Goal: Information Seeking & Learning: Learn about a topic

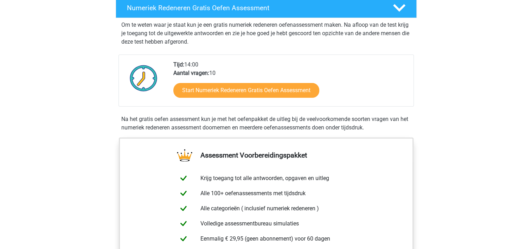
scroll to position [145, 0]
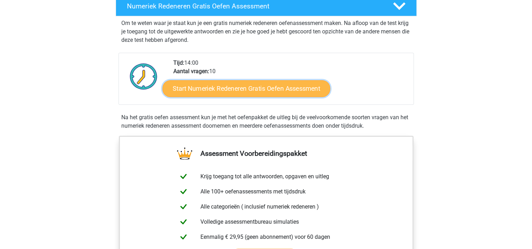
click at [246, 91] on link "Start Numeriek Redeneren Gratis Oefen Assessment" at bounding box center [246, 88] width 168 height 17
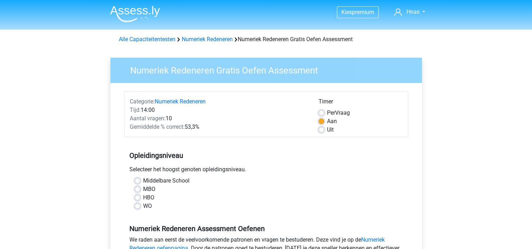
click at [143, 189] on label "MBO" at bounding box center [149, 189] width 12 height 8
click at [136, 189] on input "MBO" at bounding box center [138, 188] width 6 height 7
radio input "true"
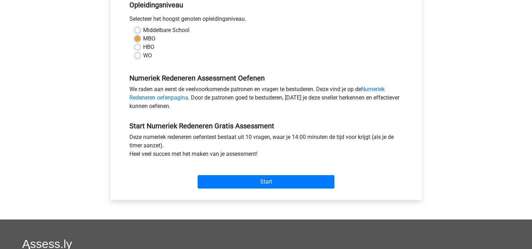
scroll to position [151, 0]
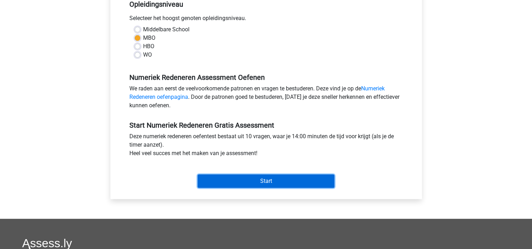
click at [249, 177] on input "Start" at bounding box center [265, 180] width 137 height 13
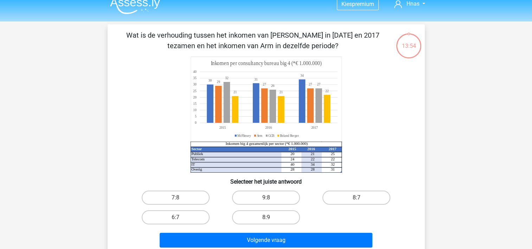
scroll to position [7, 0]
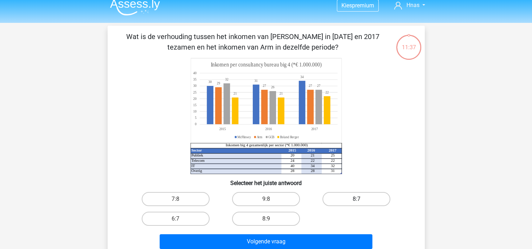
click at [358, 196] on label "8:7" at bounding box center [356, 199] width 68 height 14
click at [358, 199] on input "8:7" at bounding box center [358, 201] width 5 height 5
radio input "true"
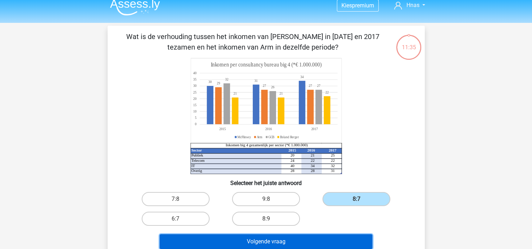
click at [298, 242] on button "Volgende vraag" at bounding box center [266, 241] width 213 height 15
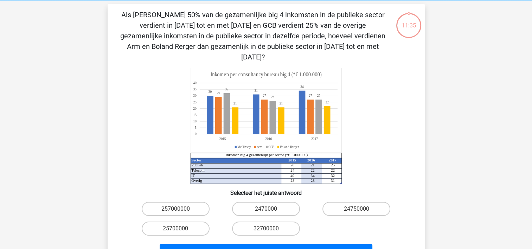
scroll to position [32, 0]
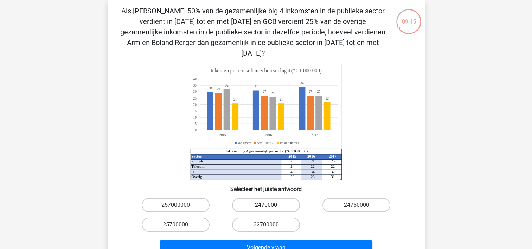
click at [260, 198] on label "2470000" at bounding box center [266, 205] width 68 height 14
click at [266, 205] on input "2470000" at bounding box center [268, 207] width 5 height 5
radio input "true"
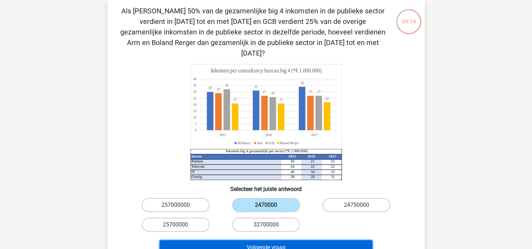
click at [266, 240] on button "Volgende vraag" at bounding box center [266, 247] width 213 height 15
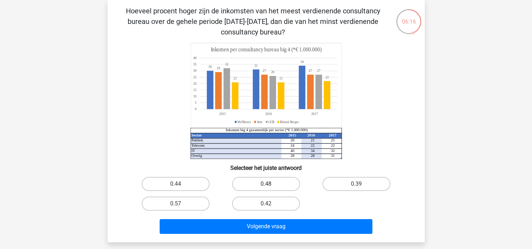
click at [253, 180] on label "0.48" at bounding box center [266, 184] width 68 height 14
click at [266, 184] on input "0.48" at bounding box center [268, 186] width 5 height 5
radio input "true"
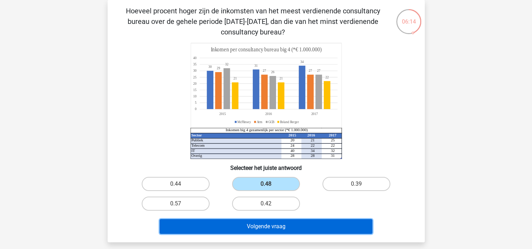
click at [267, 225] on button "Volgende vraag" at bounding box center [266, 226] width 213 height 15
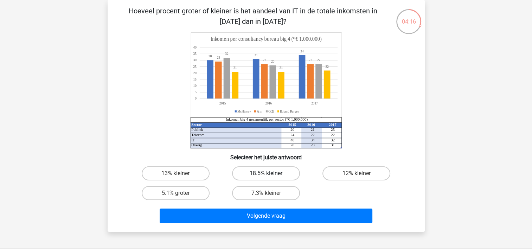
click at [256, 171] on label "18.5% kleiner" at bounding box center [266, 173] width 68 height 14
click at [266, 173] on input "18.5% kleiner" at bounding box center [268, 175] width 5 height 5
radio input "true"
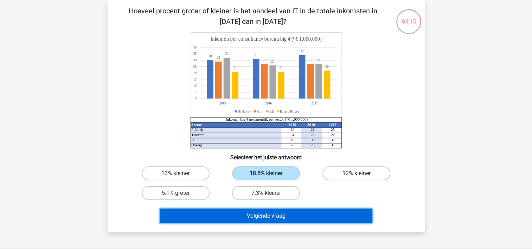
click at [265, 218] on button "Volgende vraag" at bounding box center [266, 215] width 213 height 15
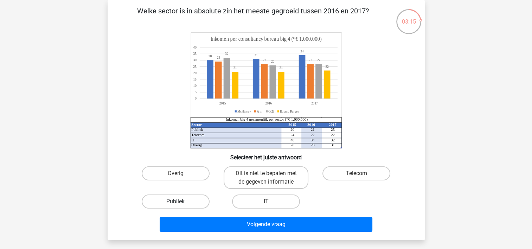
click at [174, 203] on label "Publiek" at bounding box center [176, 201] width 68 height 14
click at [175, 203] on input "Publiek" at bounding box center [177, 203] width 5 height 5
radio input "true"
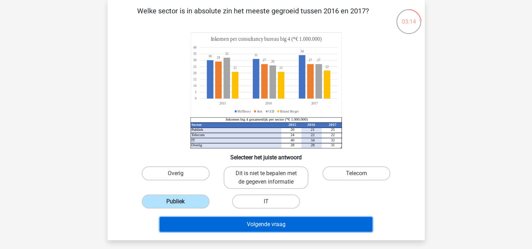
click at [228, 227] on button "Volgende vraag" at bounding box center [266, 224] width 213 height 15
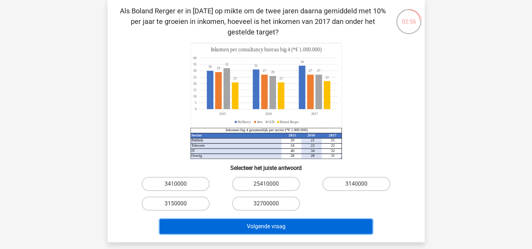
click at [228, 227] on button "Volgende vraag" at bounding box center [266, 226] width 213 height 15
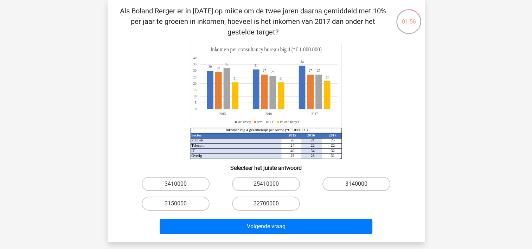
click at [222, 199] on div "32700000" at bounding box center [266, 204] width 90 height 20
click at [255, 184] on label "25410000" at bounding box center [266, 184] width 68 height 14
click at [266, 184] on input "25410000" at bounding box center [268, 186] width 5 height 5
radio input "true"
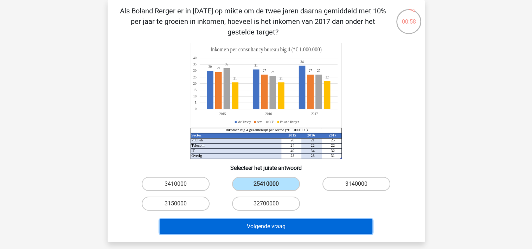
click at [259, 223] on button "Volgende vraag" at bounding box center [266, 226] width 213 height 15
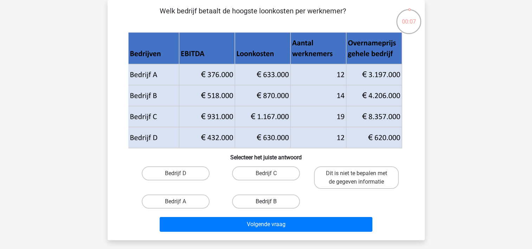
click at [260, 199] on label "Bedrijf B" at bounding box center [266, 201] width 68 height 14
click at [266, 201] on input "Bedrijf B" at bounding box center [268, 203] width 5 height 5
radio input "true"
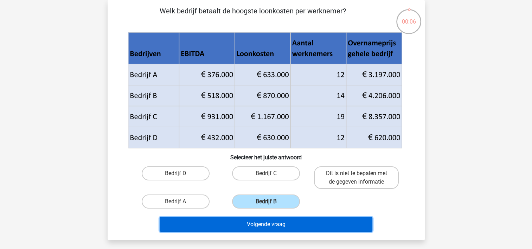
click at [264, 222] on button "Volgende vraag" at bounding box center [266, 224] width 213 height 15
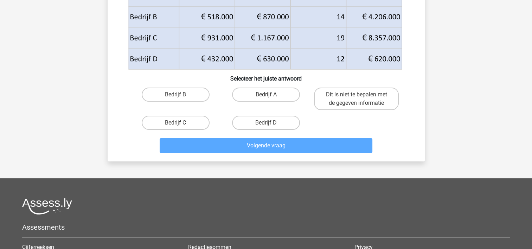
scroll to position [112, 0]
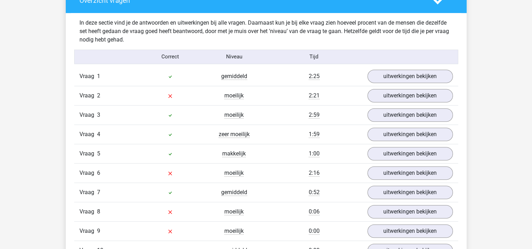
scroll to position [540, 0]
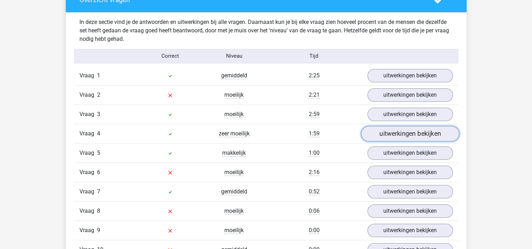
click at [385, 132] on link "uitwerkingen bekijken" at bounding box center [409, 133] width 98 height 15
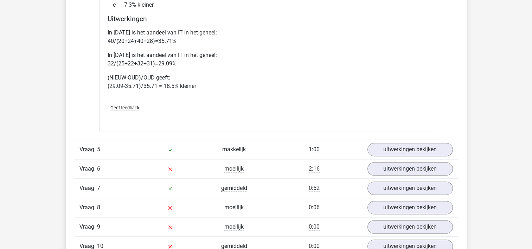
scroll to position [865, 0]
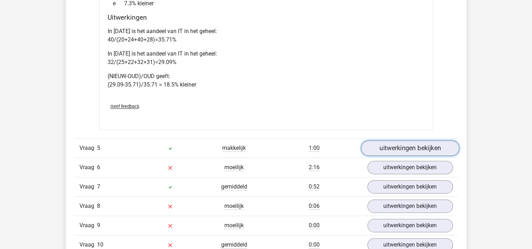
click at [379, 149] on link "uitwerkingen bekijken" at bounding box center [409, 147] width 98 height 15
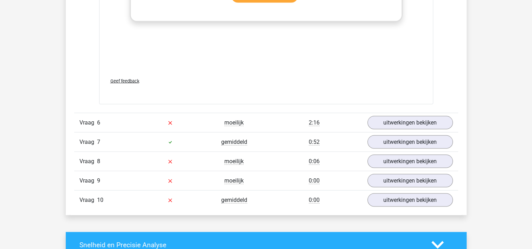
scroll to position [1374, 0]
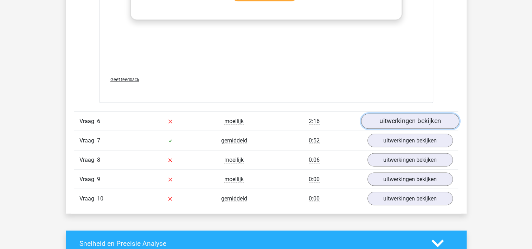
click at [406, 121] on link "uitwerkingen bekijken" at bounding box center [409, 120] width 98 height 15
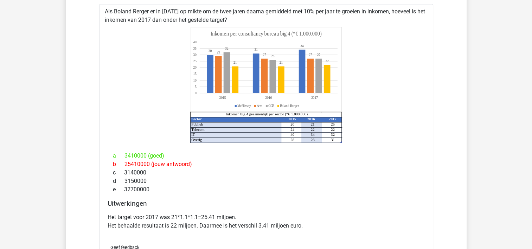
scroll to position [1509, 0]
click at [403, 222] on p "Het target voor 2017 was 21*1.1*1.1=25.41 miljoen. Het behaalde resultaat is 22…" at bounding box center [266, 221] width 317 height 17
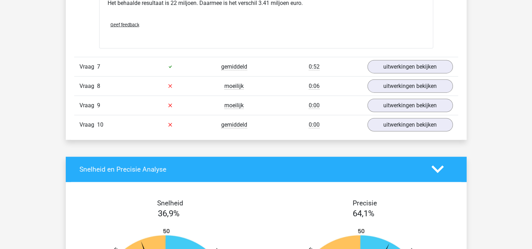
scroll to position [1731, 0]
click at [389, 68] on link "uitwerkingen bekijken" at bounding box center [409, 66] width 98 height 15
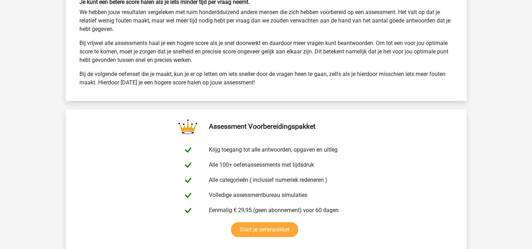
scroll to position [2632, 0]
